Goal: Task Accomplishment & Management: Complete application form

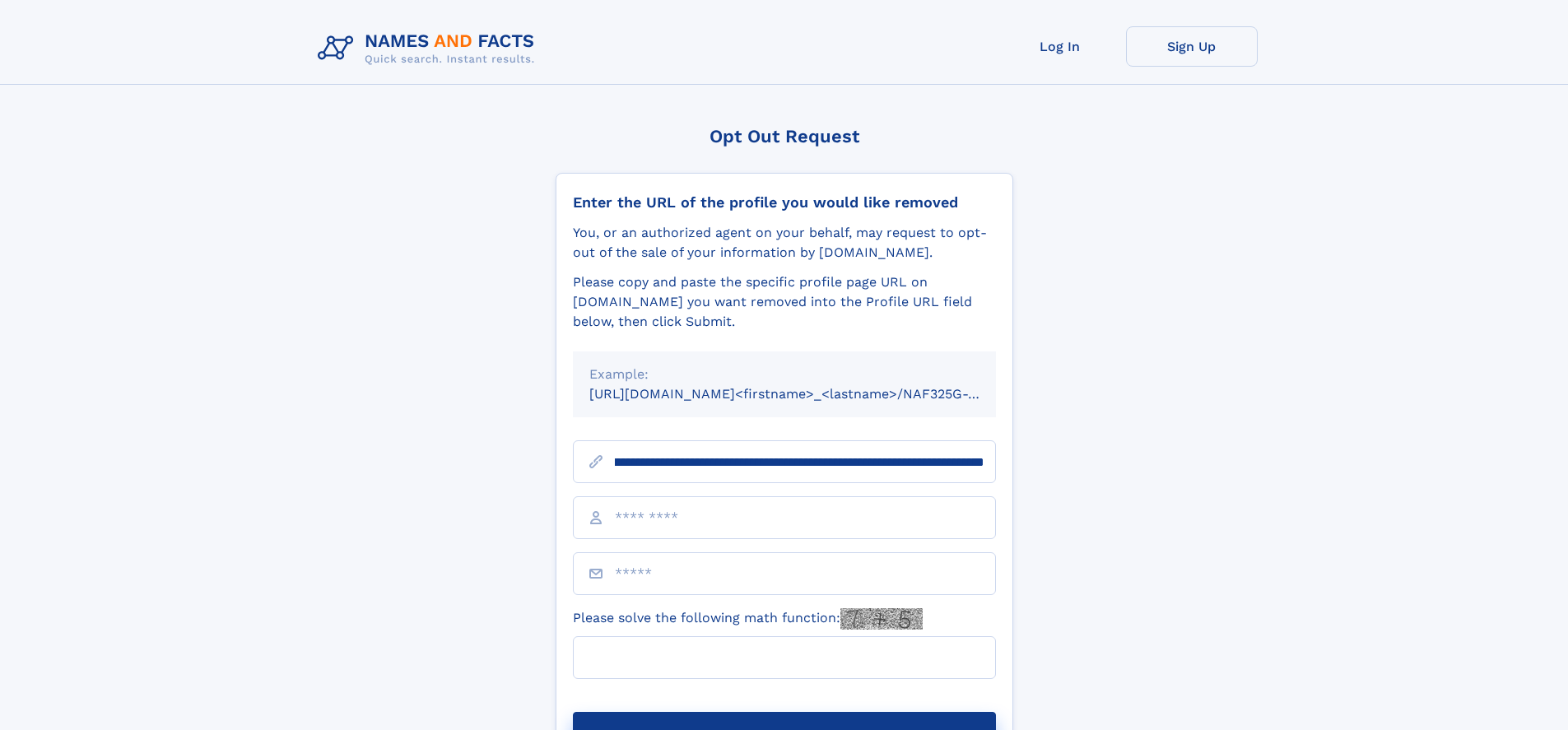
scroll to position [0, 192]
type input "**********"
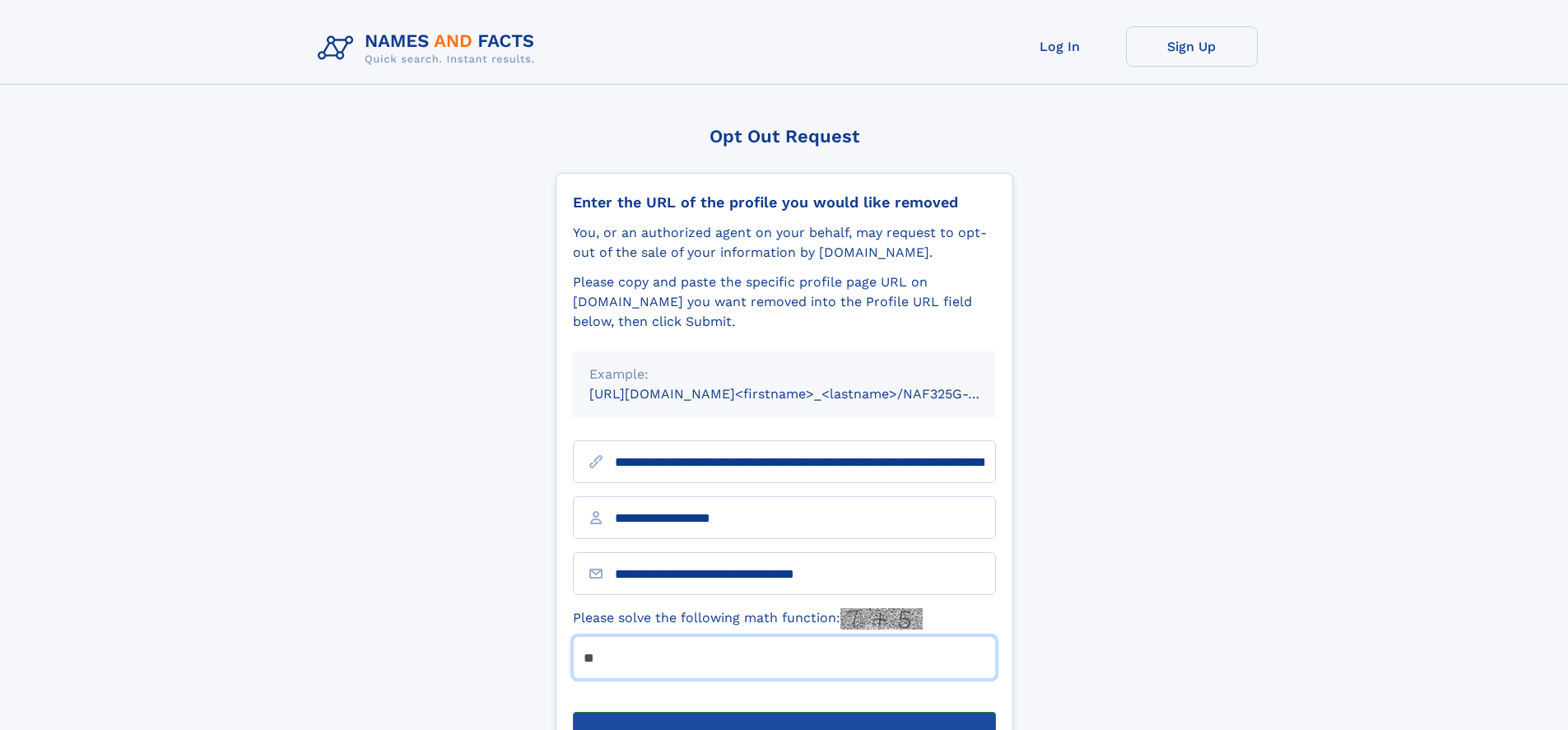
type input "**"
click at [784, 712] on button "Submit Opt Out Request" at bounding box center [784, 738] width 424 height 53
